Goal: Information Seeking & Learning: Stay updated

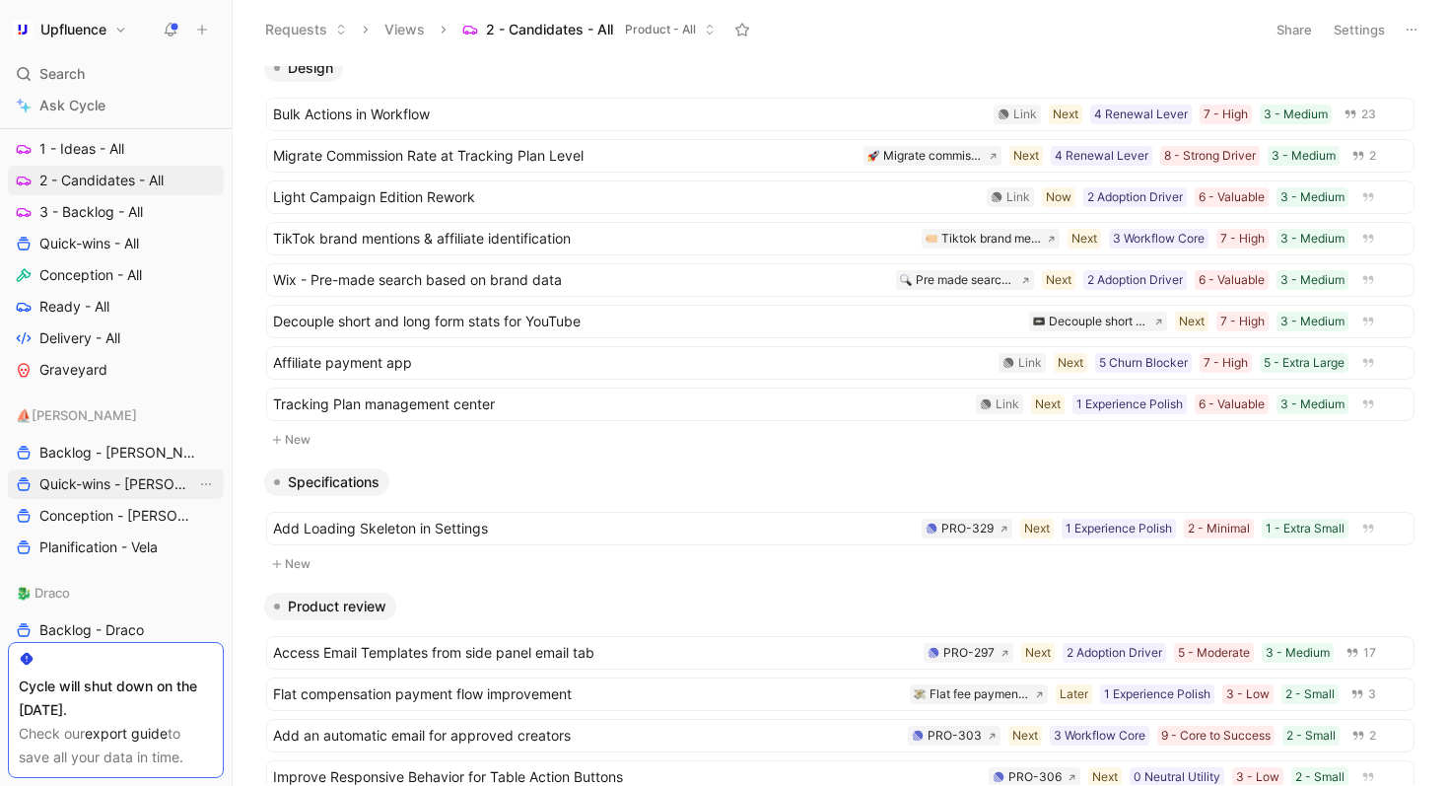
scroll to position [861, 0]
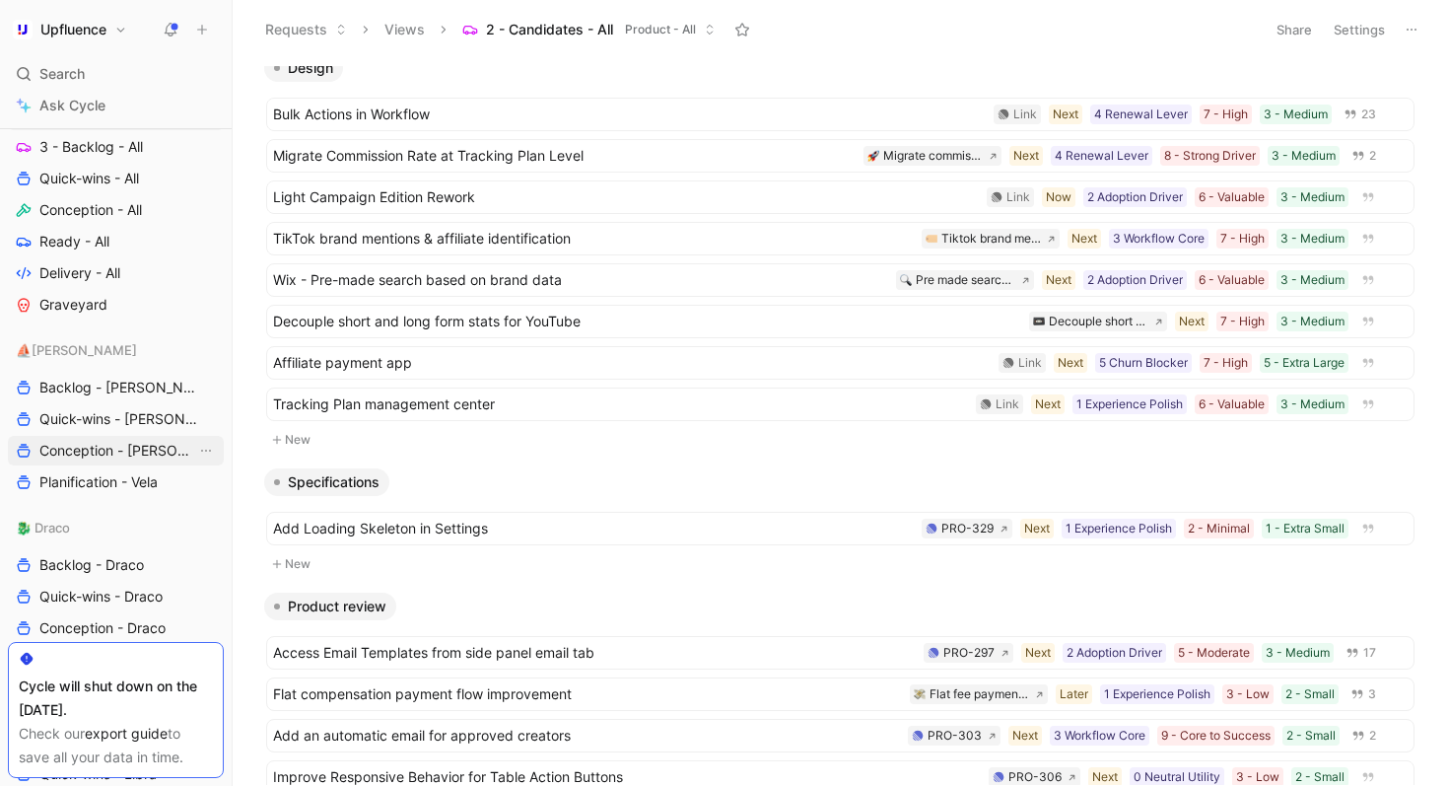
click at [133, 443] on span "Conception - [PERSON_NAME]" at bounding box center [117, 451] width 157 height 20
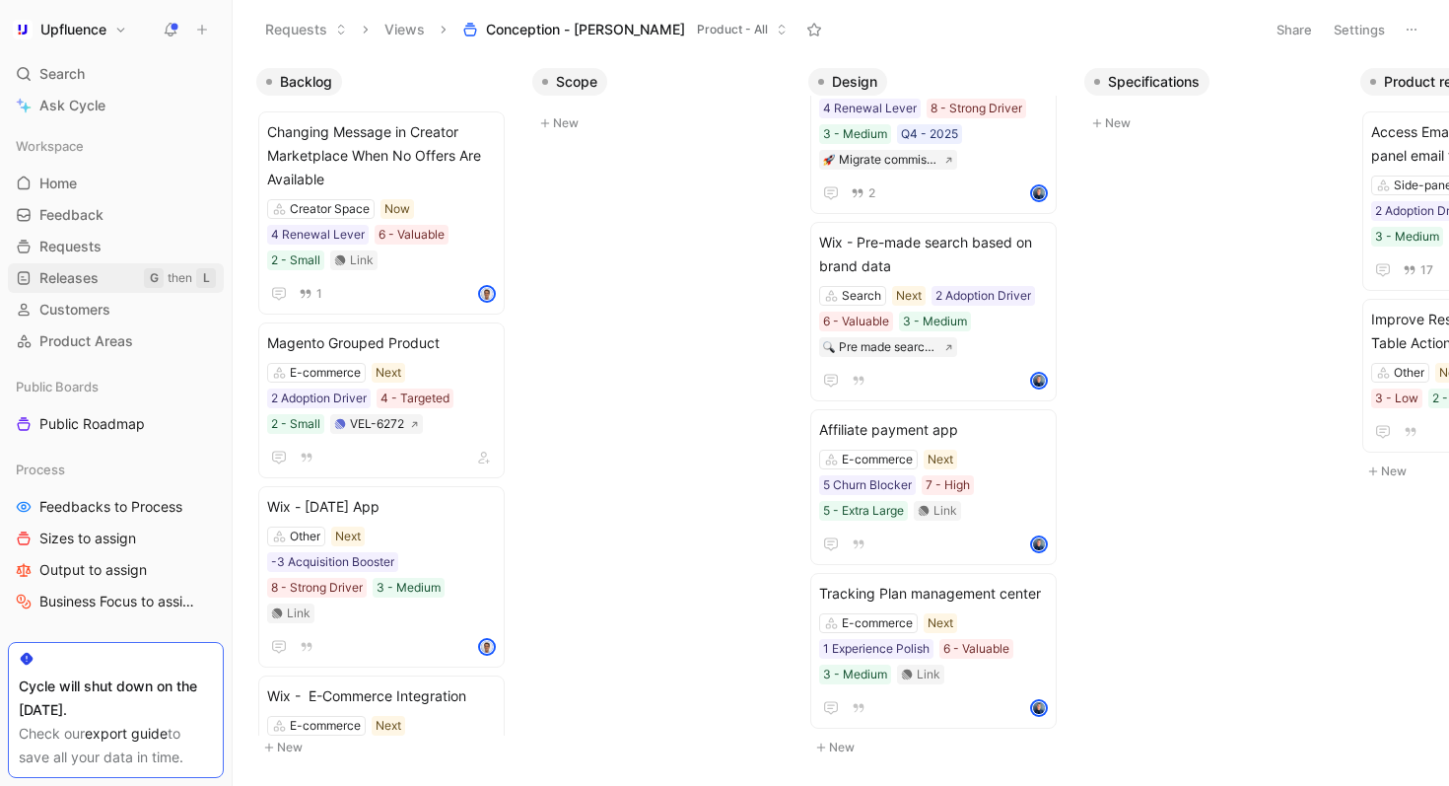
click at [117, 273] on link "Releases G then L" at bounding box center [116, 278] width 216 height 30
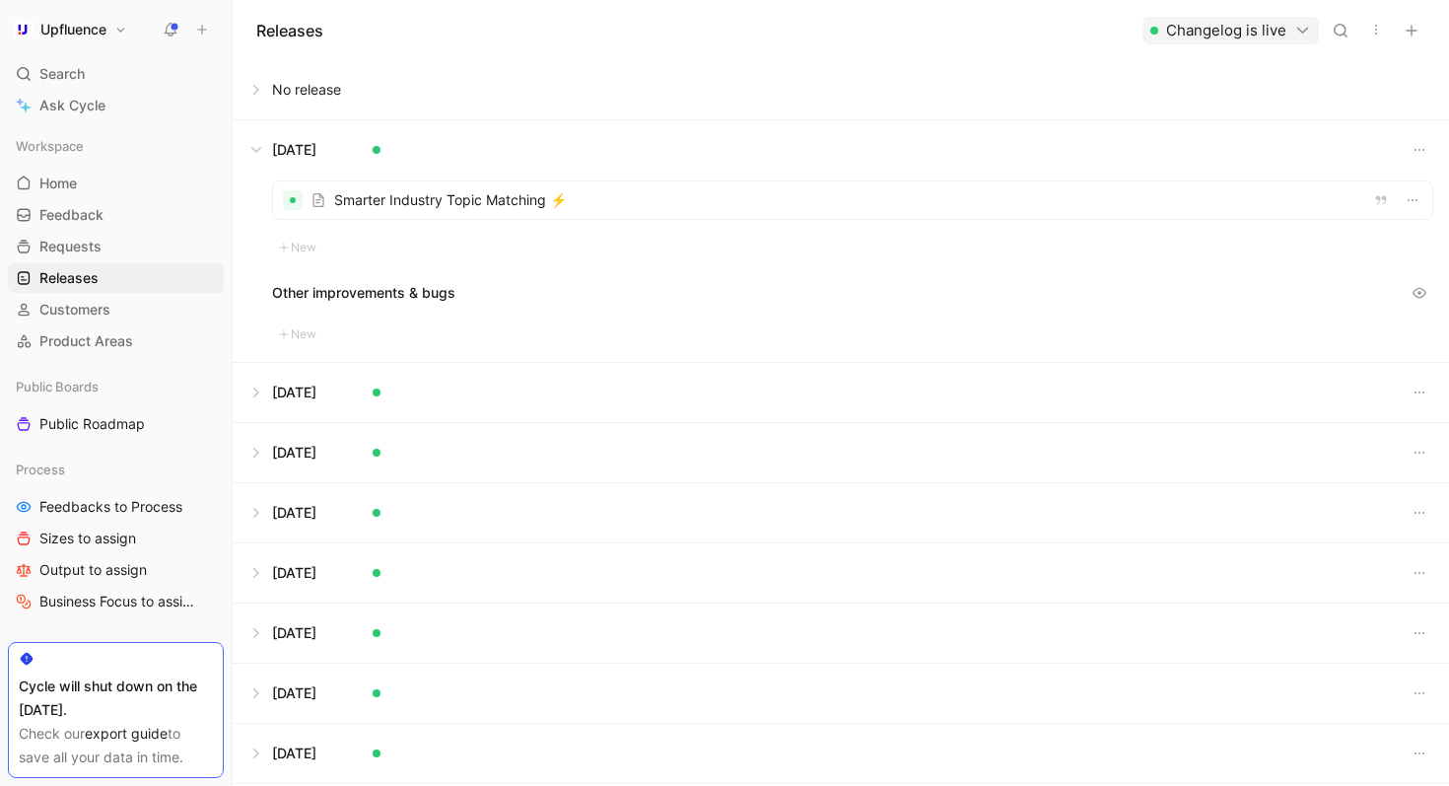
click at [257, 98] on button at bounding box center [841, 89] width 1214 height 59
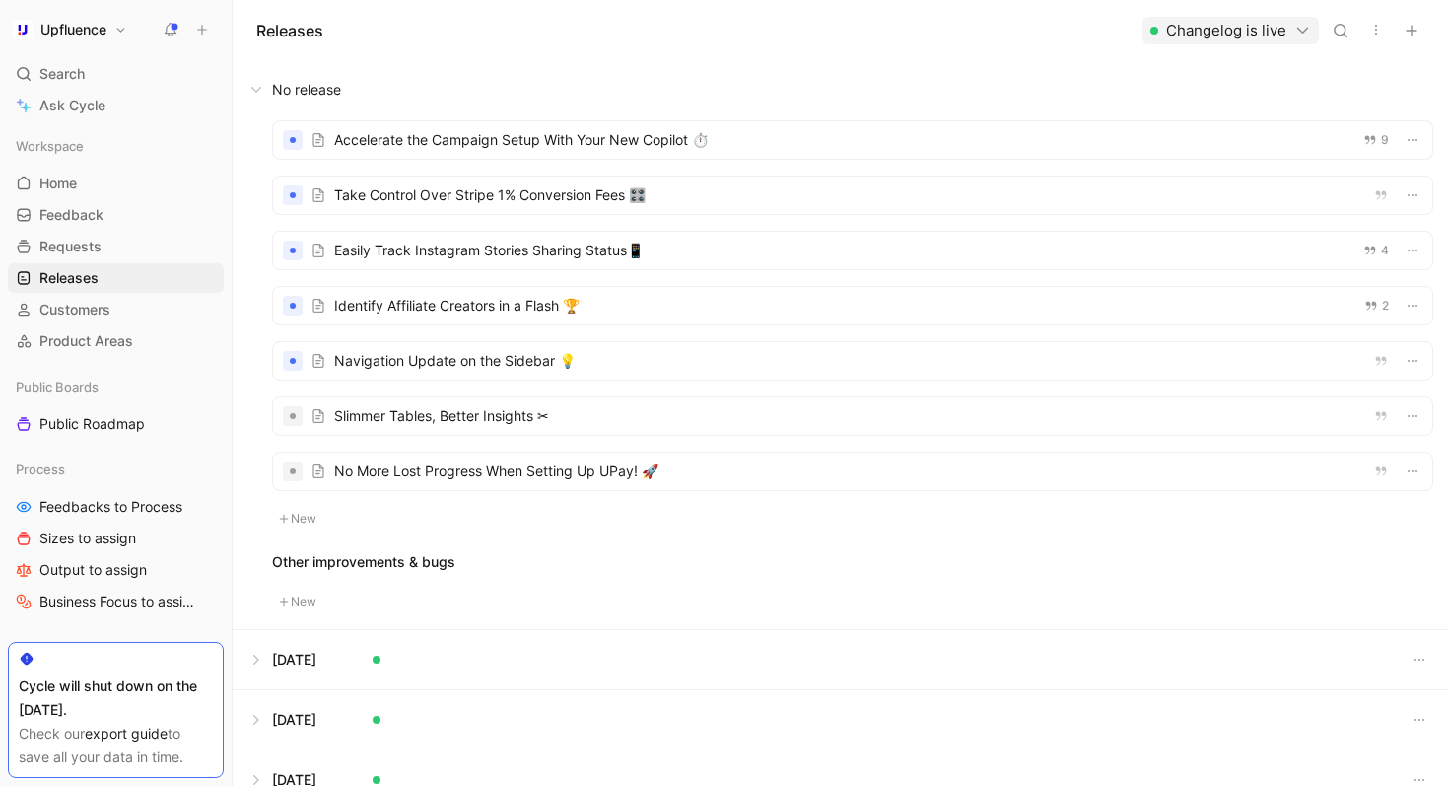
click at [173, 25] on use at bounding box center [172, 29] width 14 height 14
click at [606, 363] on div at bounding box center [852, 360] width 1159 height 37
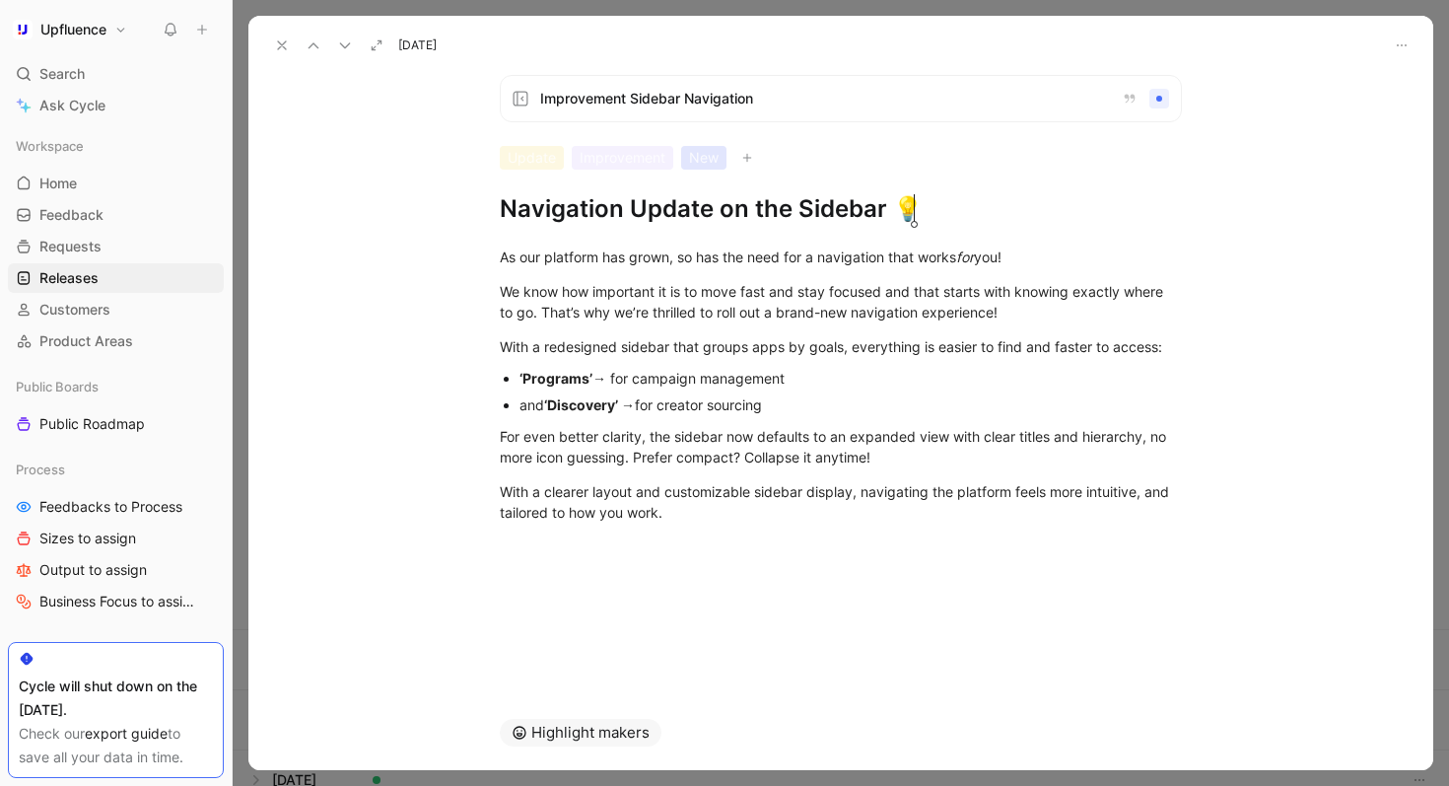
click at [281, 47] on icon at bounding box center [282, 45] width 16 height 16
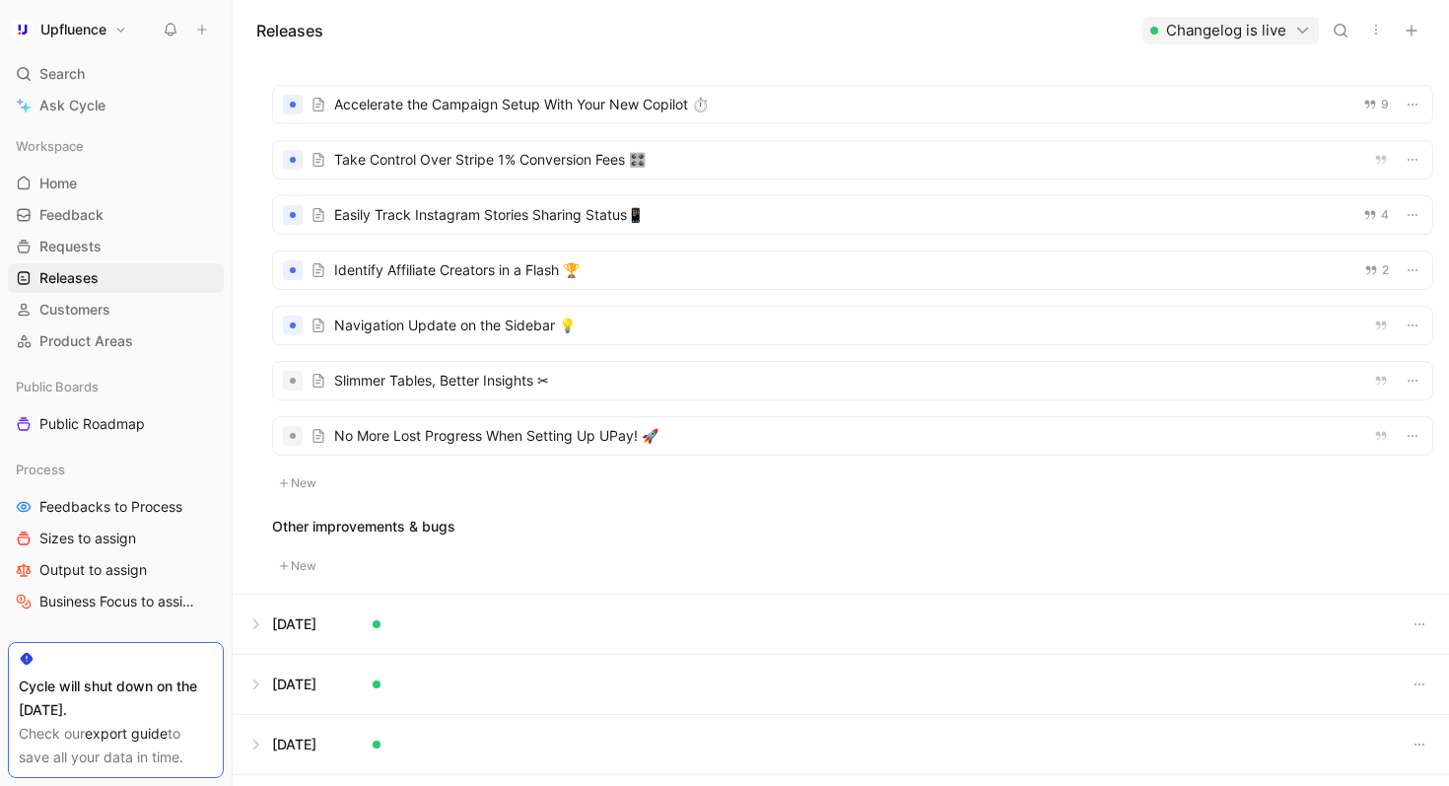
scroll to position [40, 0]
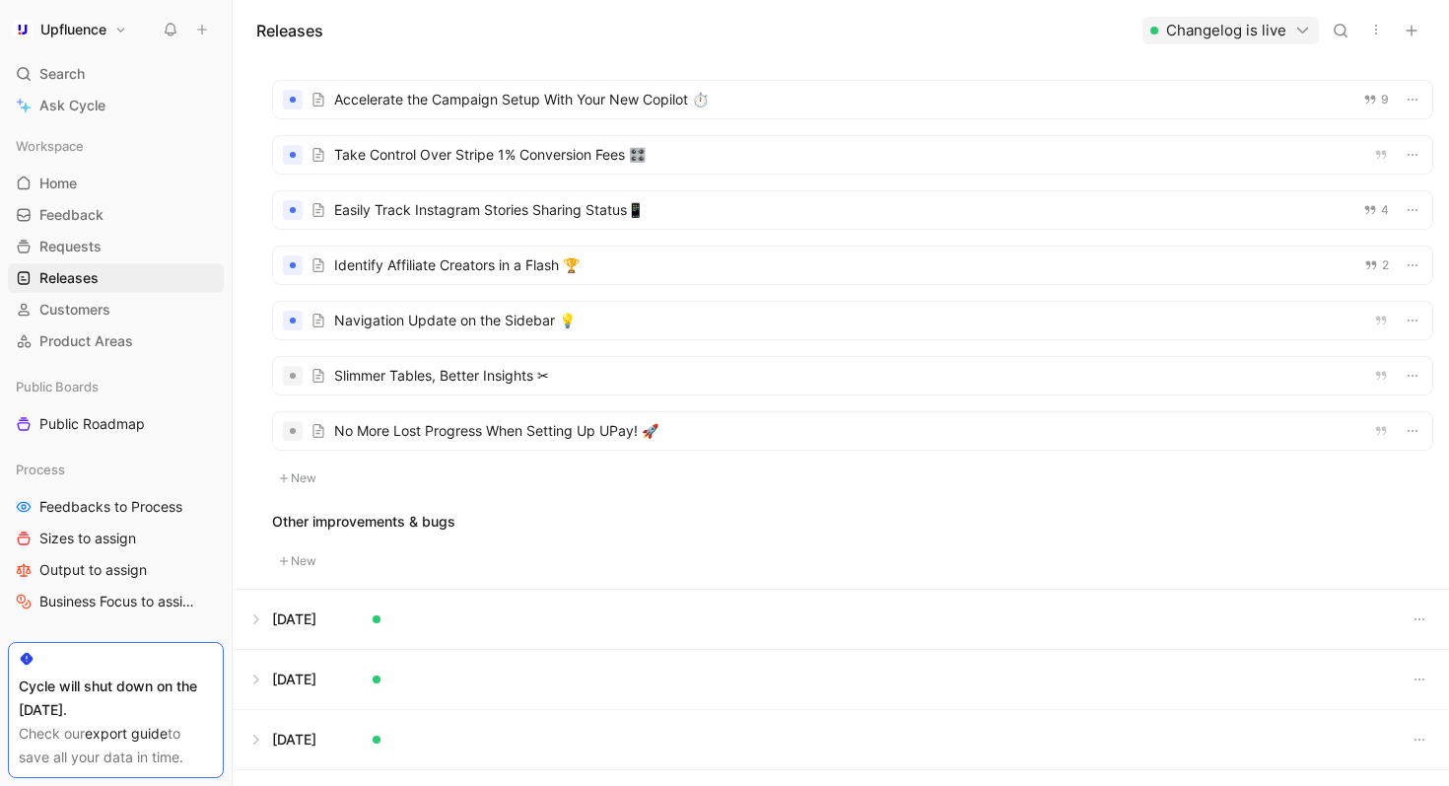
click at [700, 421] on div at bounding box center [852, 430] width 1159 height 37
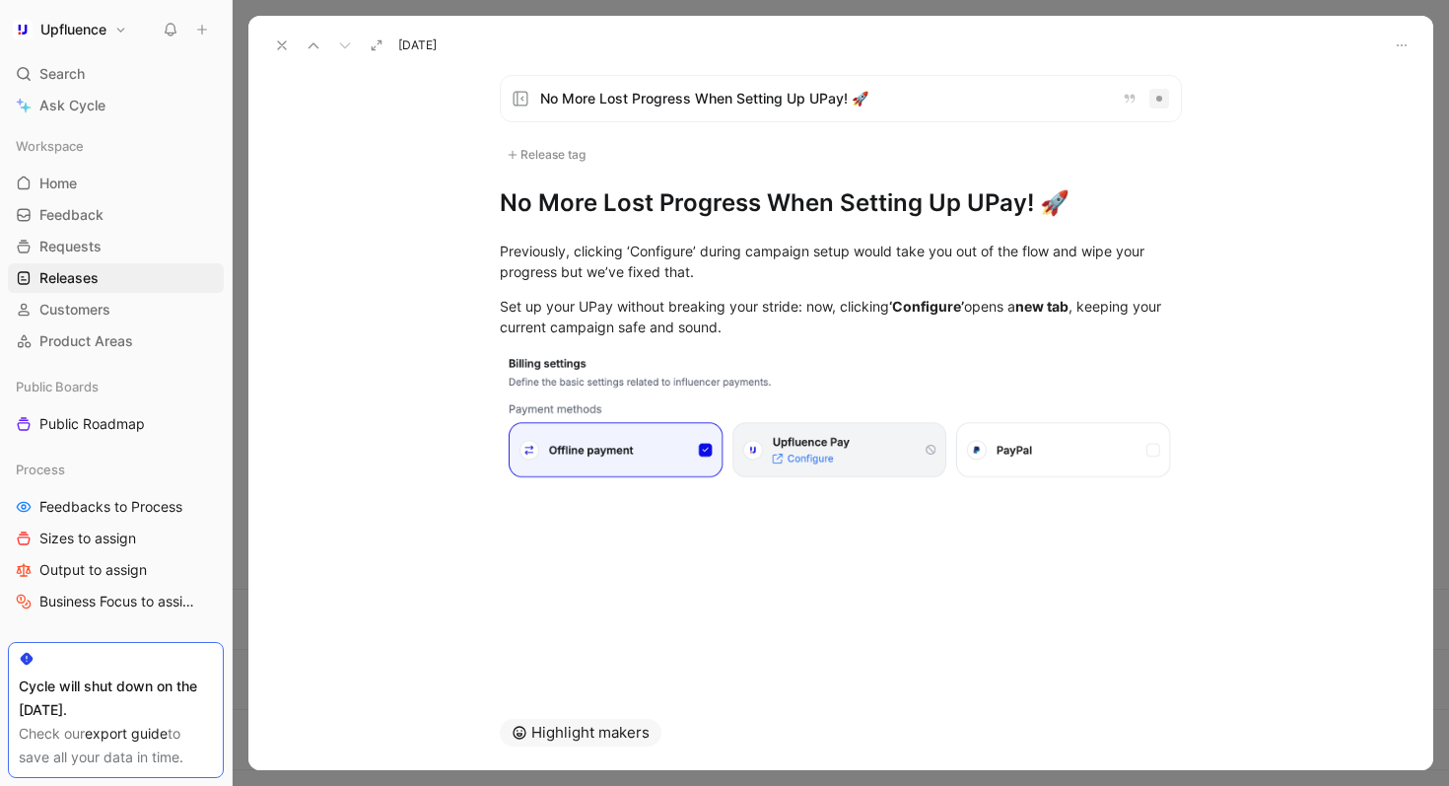
click at [279, 47] on use at bounding box center [282, 45] width 8 height 8
